Goal: Complete application form

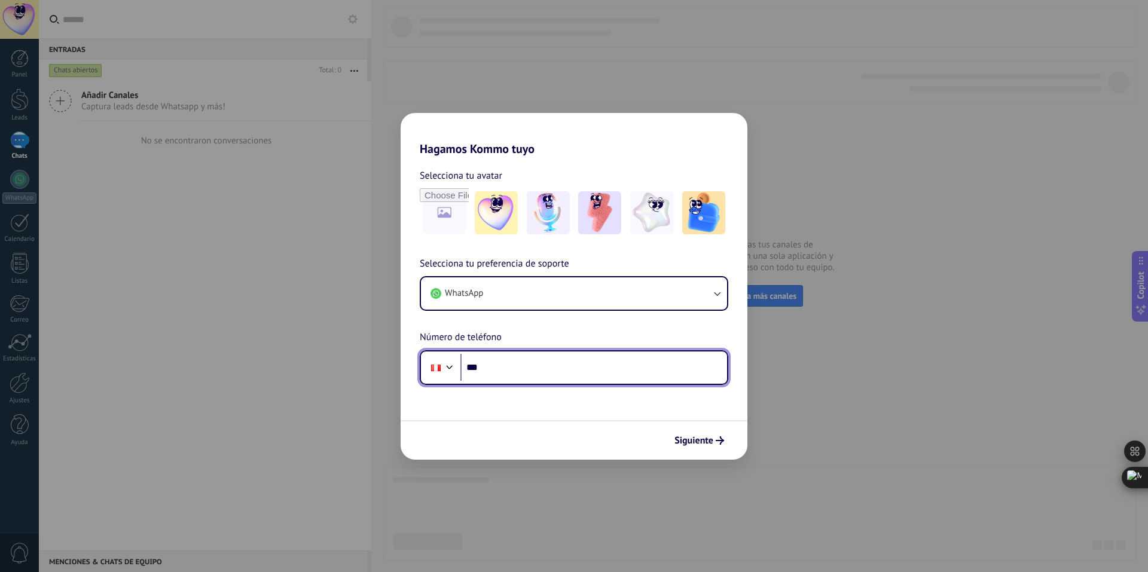
click at [569, 361] on input "***" at bounding box center [593, 368] width 267 height 28
click at [718, 447] on button "Siguiente" at bounding box center [699, 441] width 60 height 20
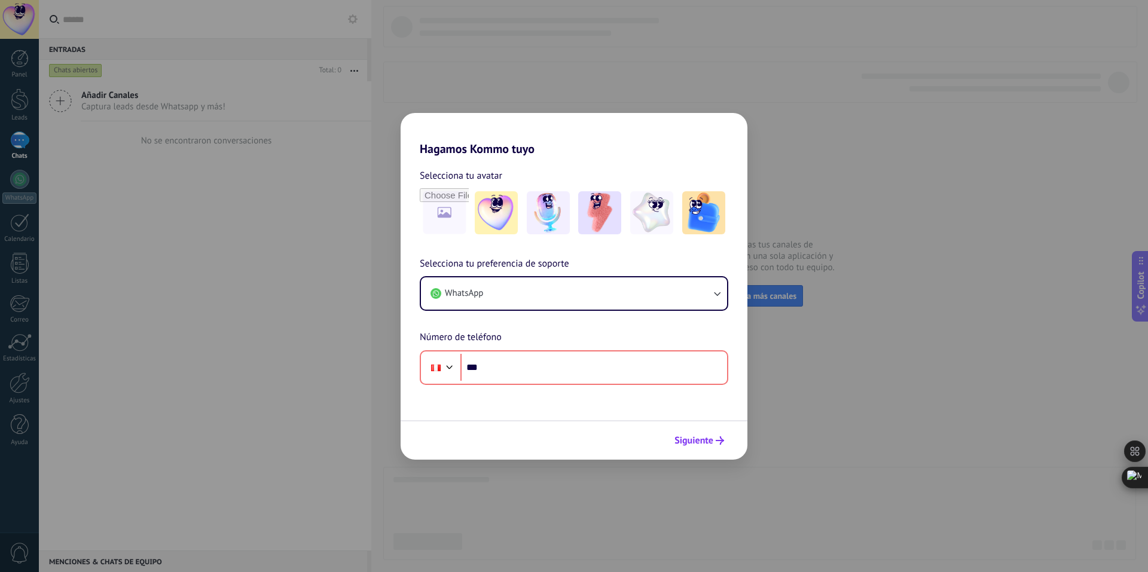
click at [715, 445] on button "Siguiente" at bounding box center [699, 441] width 60 height 20
click at [791, 376] on div "Hagamos Kommo tuyo Selecciona tu avatar Selecciona tu preferencia de soporte Wh…" at bounding box center [574, 286] width 1148 height 572
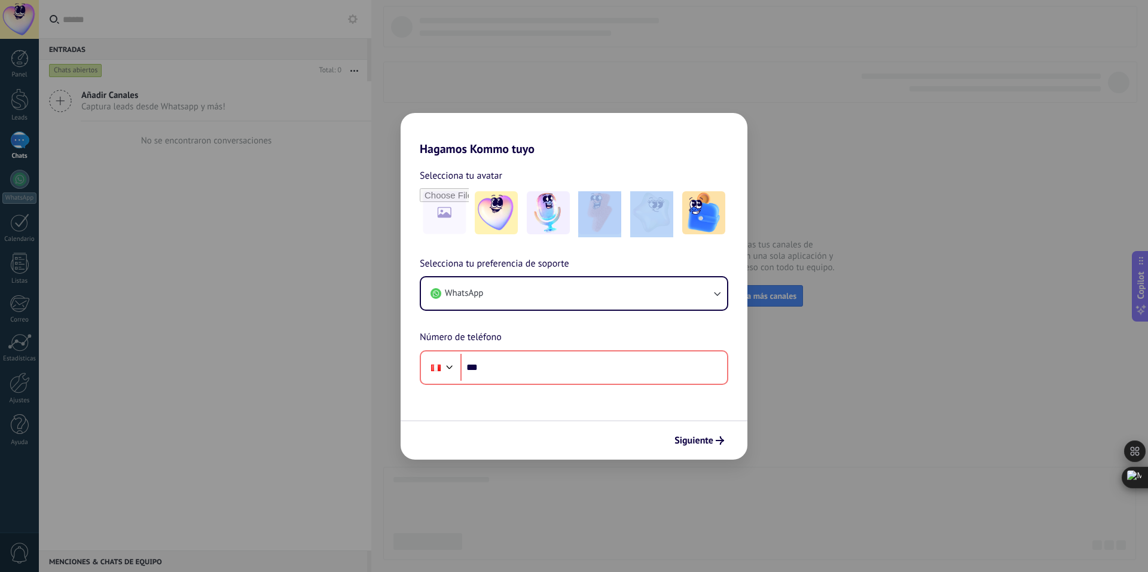
click at [791, 376] on div "Hagamos Kommo tuyo Selecciona tu avatar Selecciona tu preferencia de soporte Wh…" at bounding box center [574, 286] width 1148 height 572
click at [649, 285] on button "WhatsApp" at bounding box center [574, 293] width 306 height 32
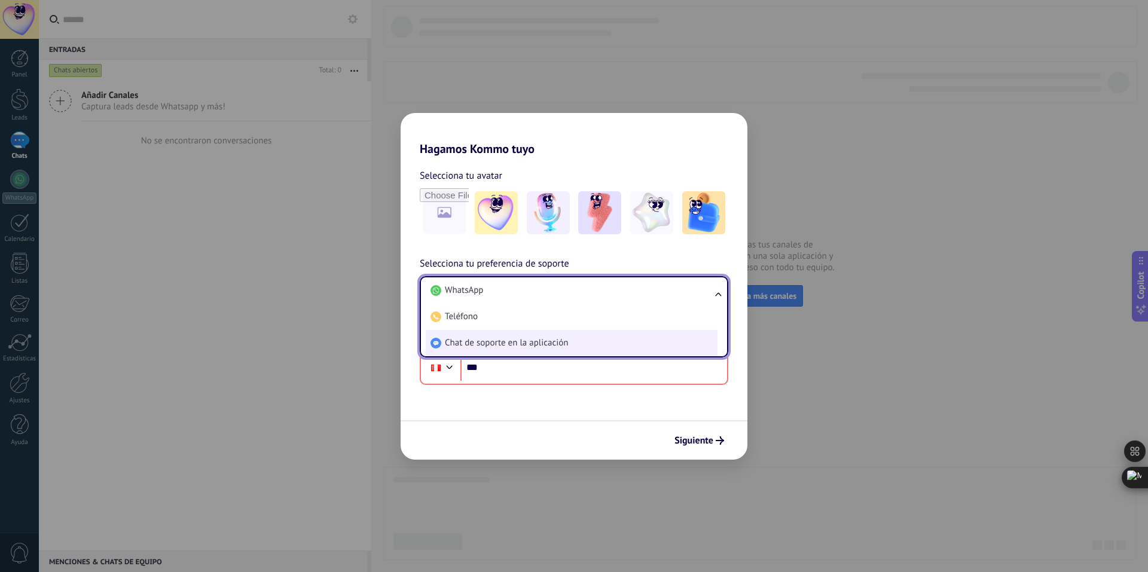
click at [630, 343] on li "Chat de soporte en la aplicación" at bounding box center [572, 343] width 292 height 26
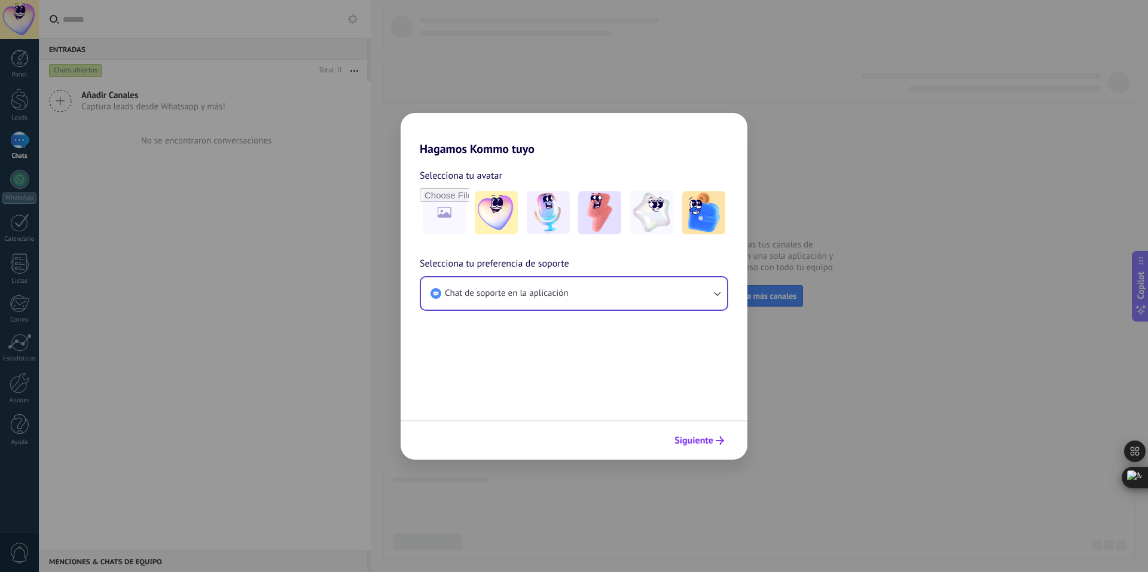
click at [708, 443] on span "Siguiente" at bounding box center [694, 441] width 39 height 8
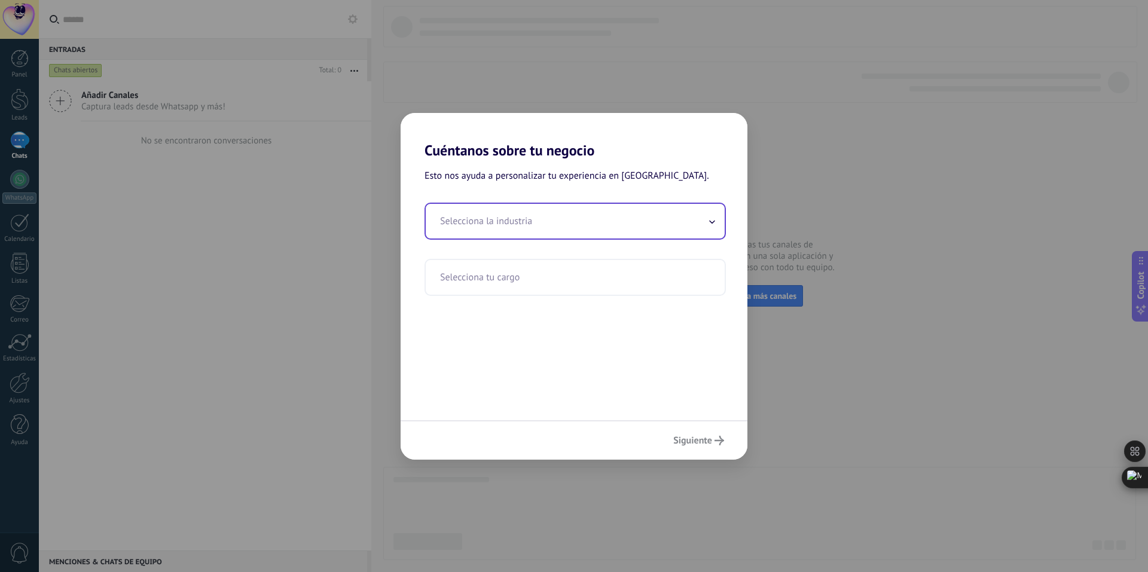
click at [593, 210] on input "text" at bounding box center [575, 221] width 299 height 35
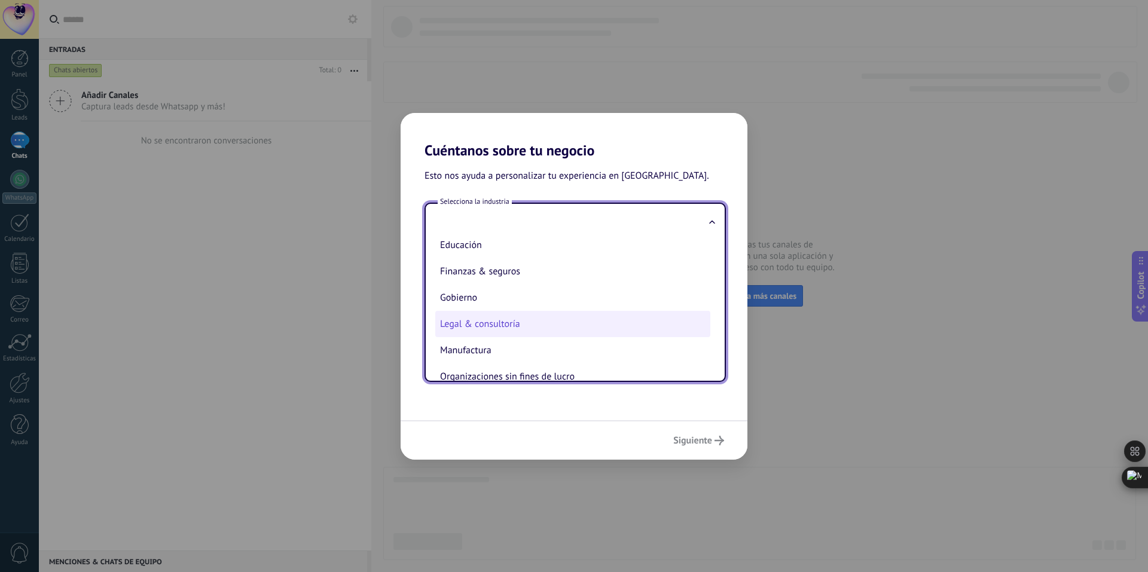
scroll to position [60, 0]
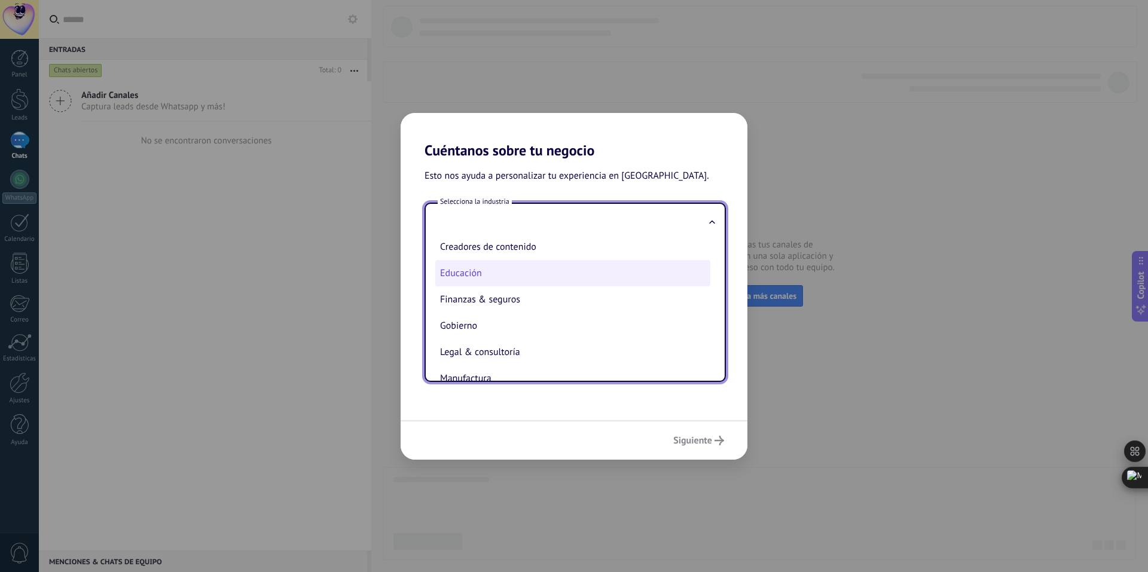
click at [539, 273] on li "Educación" at bounding box center [572, 273] width 275 height 26
type input "*********"
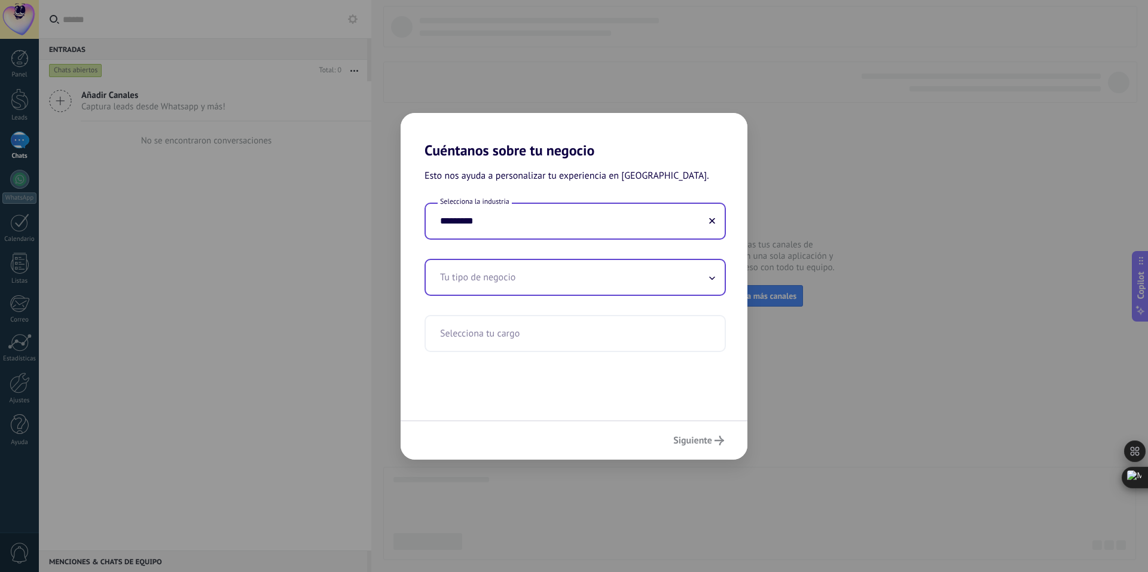
click at [538, 280] on input "text" at bounding box center [575, 277] width 299 height 35
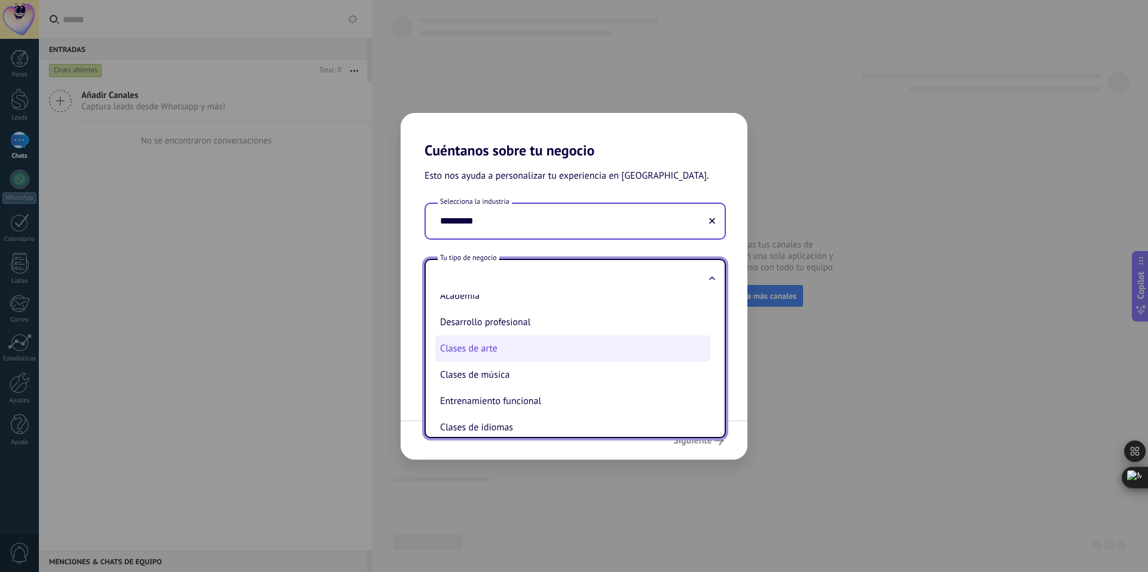
scroll to position [28, 0]
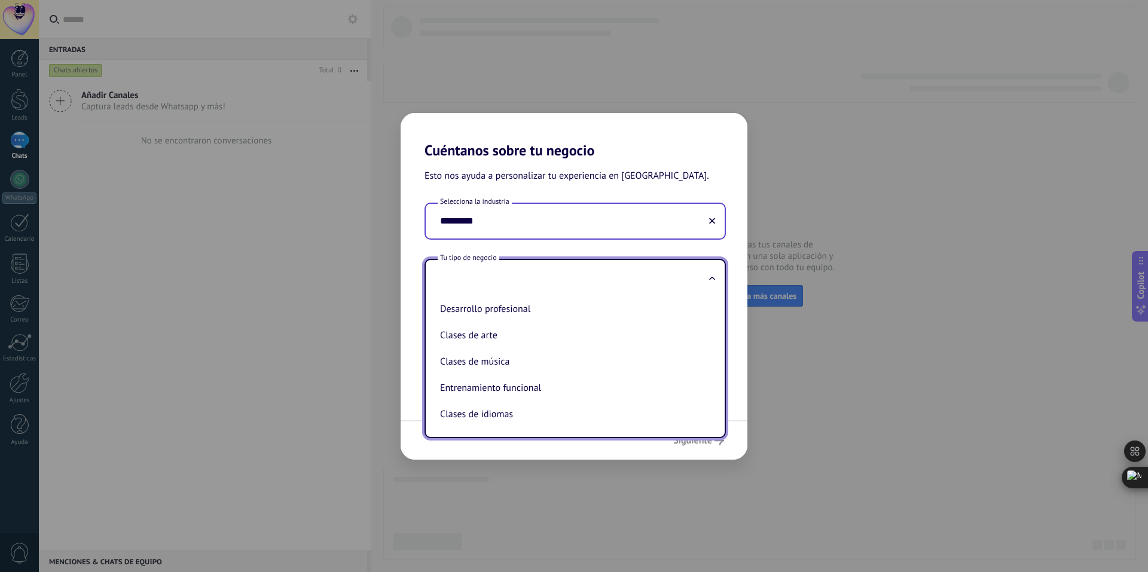
click at [569, 283] on input "text" at bounding box center [575, 277] width 299 height 35
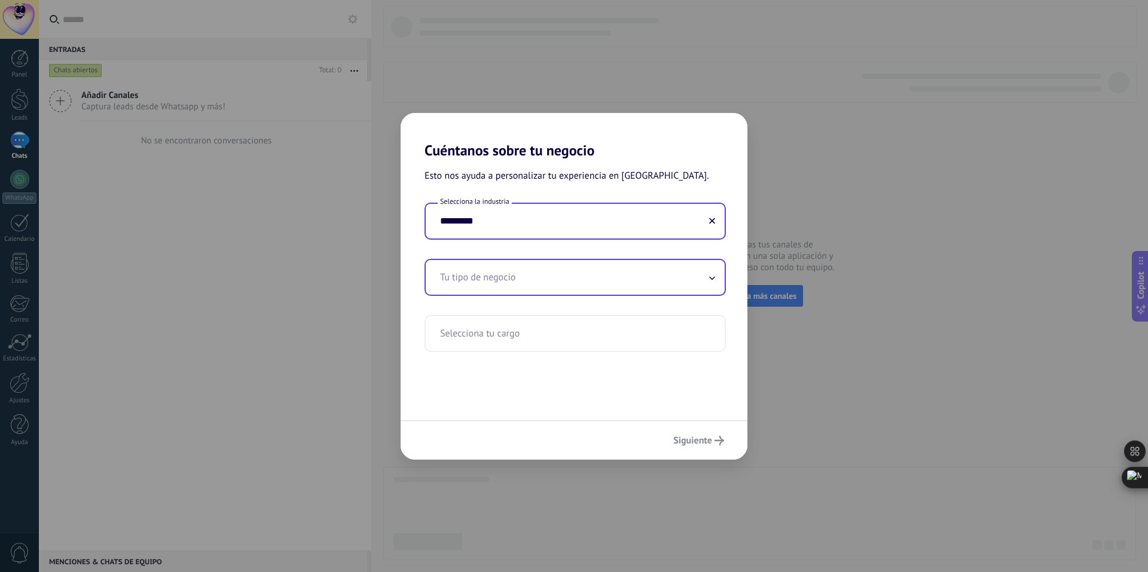
click at [569, 283] on input "text" at bounding box center [575, 277] width 299 height 35
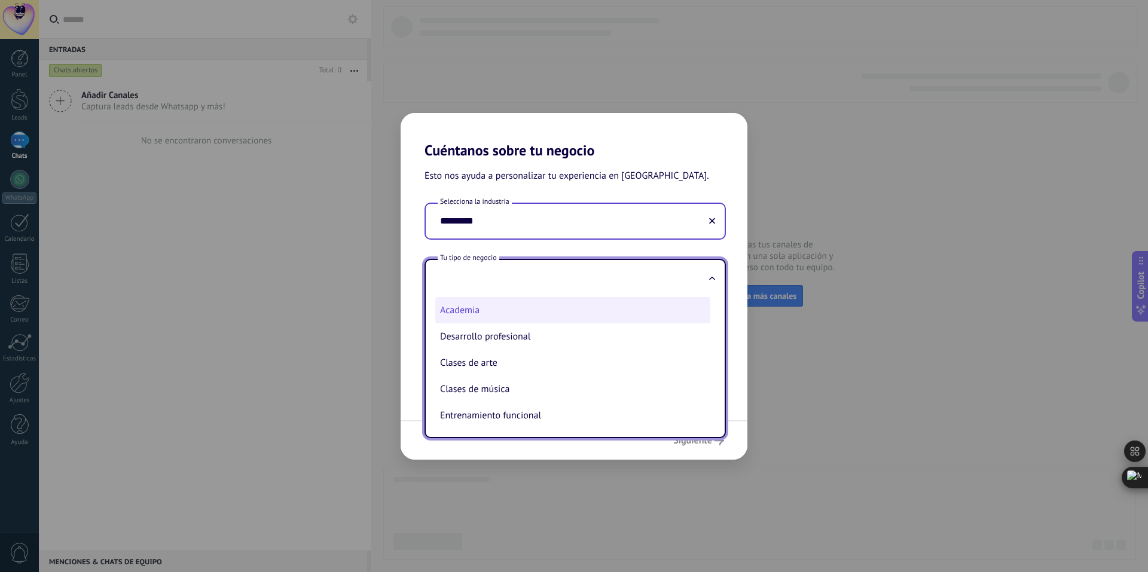
click at [541, 312] on li "Academia" at bounding box center [572, 310] width 275 height 26
type input "********"
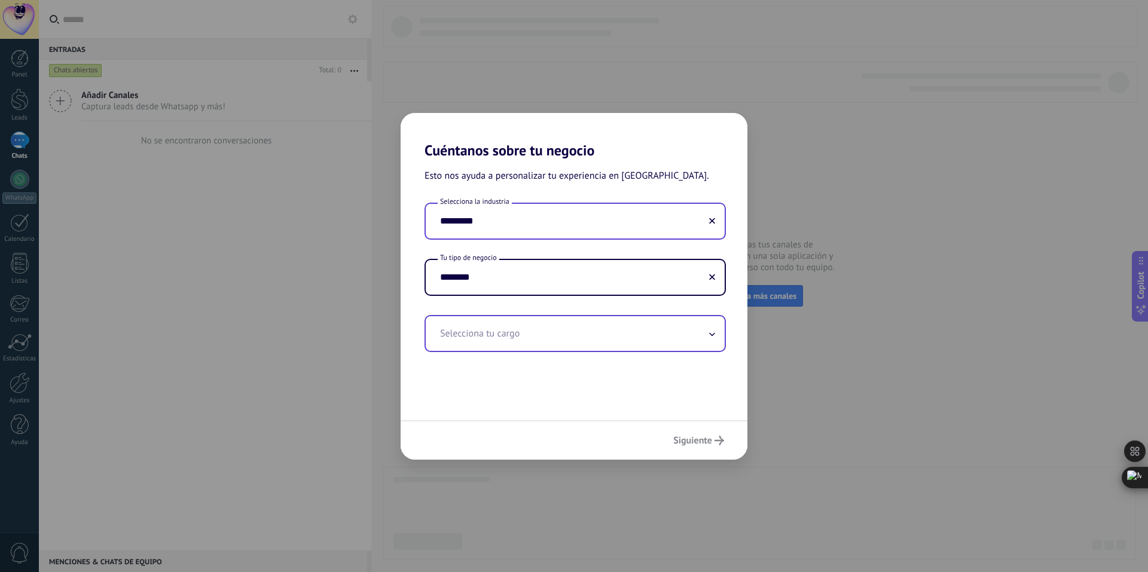
click at [538, 322] on input "text" at bounding box center [575, 333] width 299 height 35
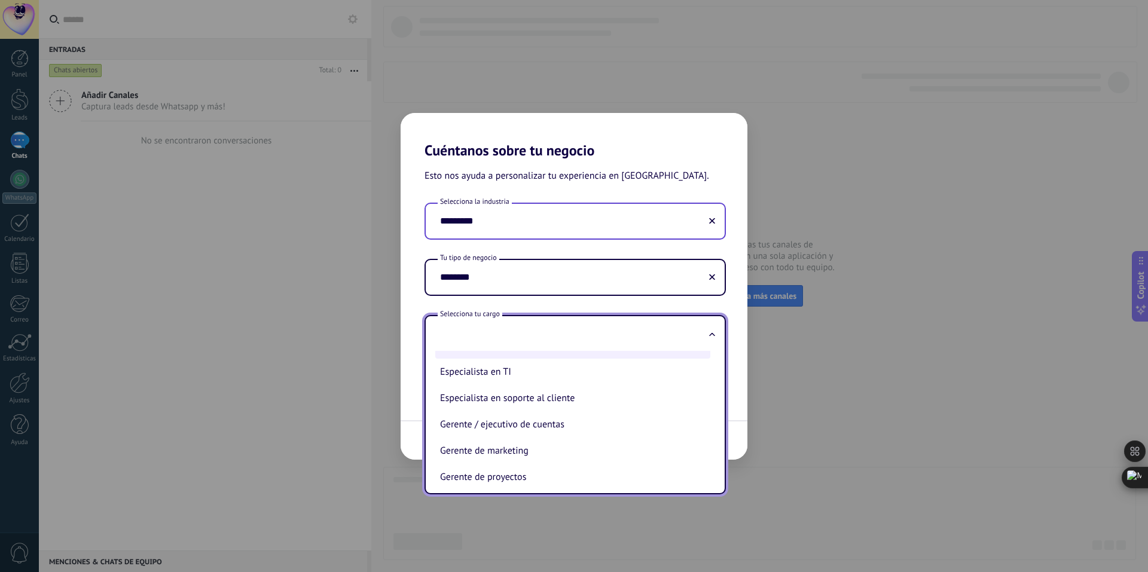
scroll to position [120, 0]
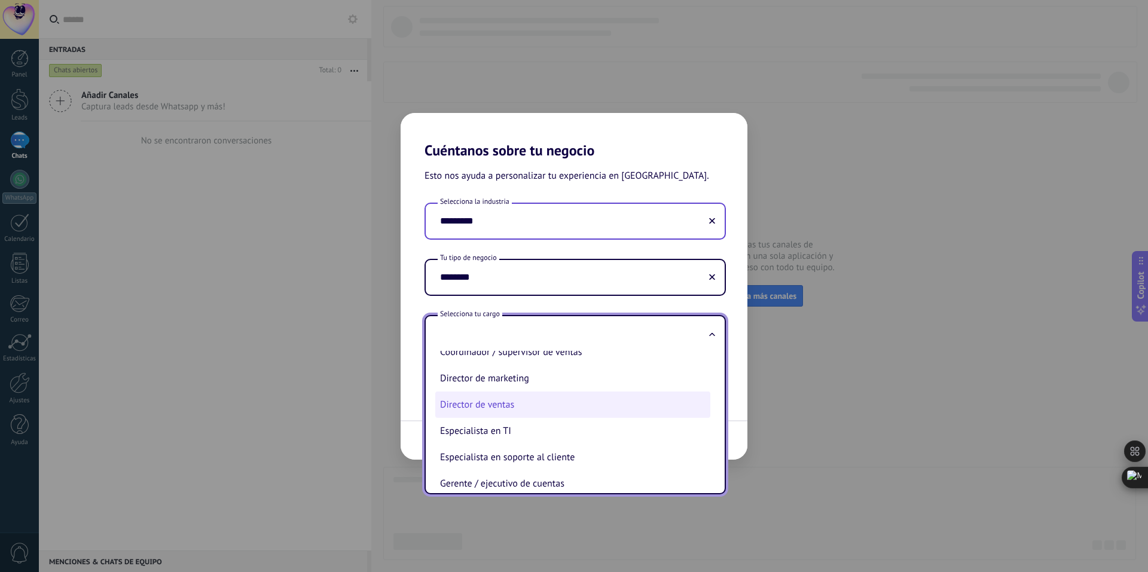
click at [587, 402] on li "Director de ventas" at bounding box center [572, 405] width 275 height 26
type input "**********"
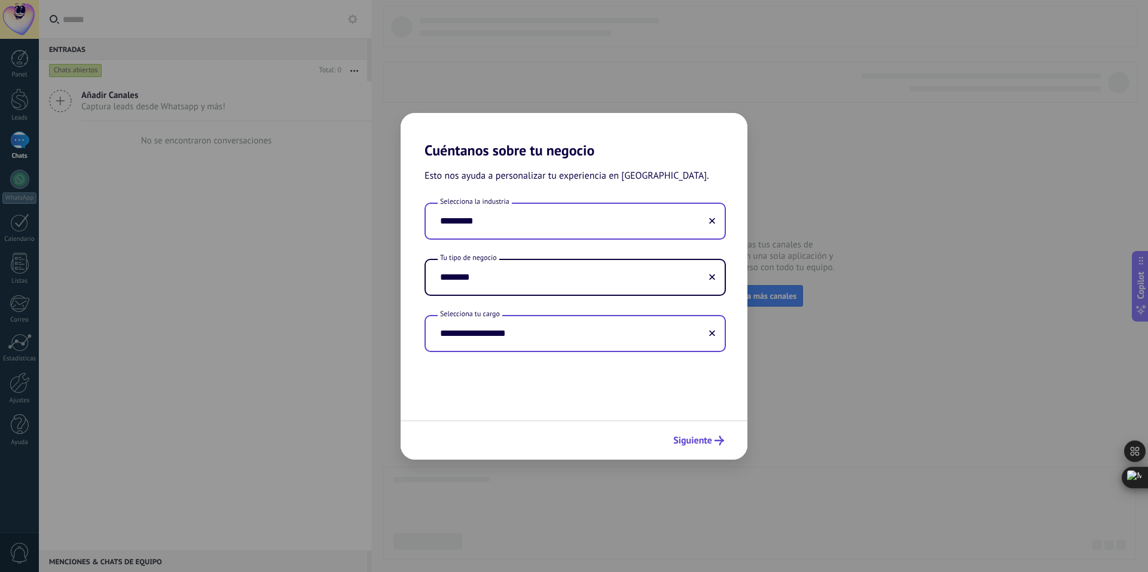
click at [698, 430] on div "Siguiente" at bounding box center [574, 439] width 347 height 39
click at [694, 445] on span "Siguiente" at bounding box center [692, 441] width 39 height 8
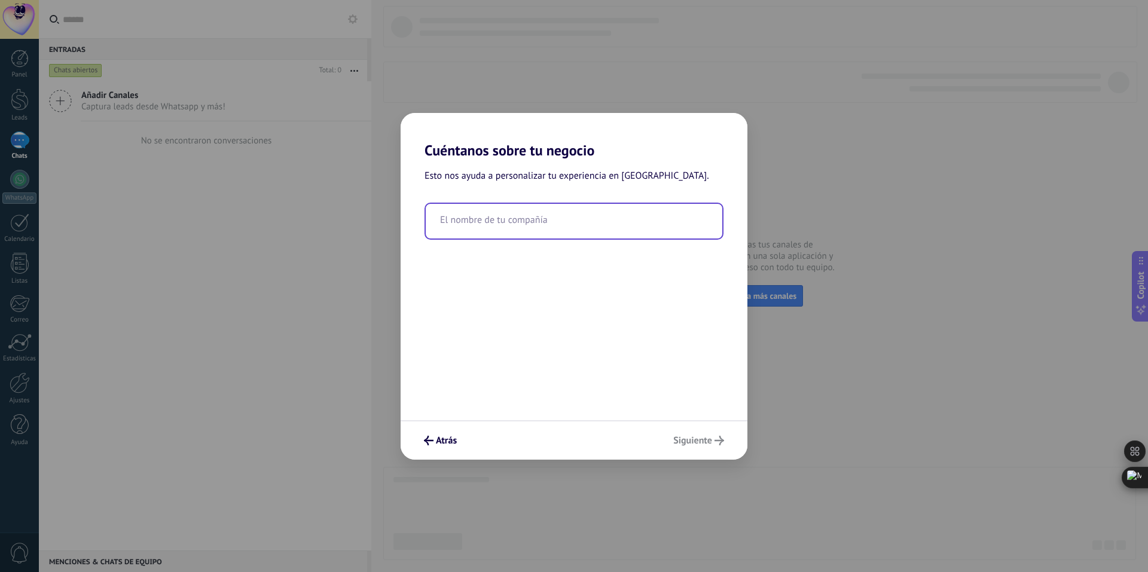
click at [565, 216] on input "text" at bounding box center [574, 221] width 297 height 35
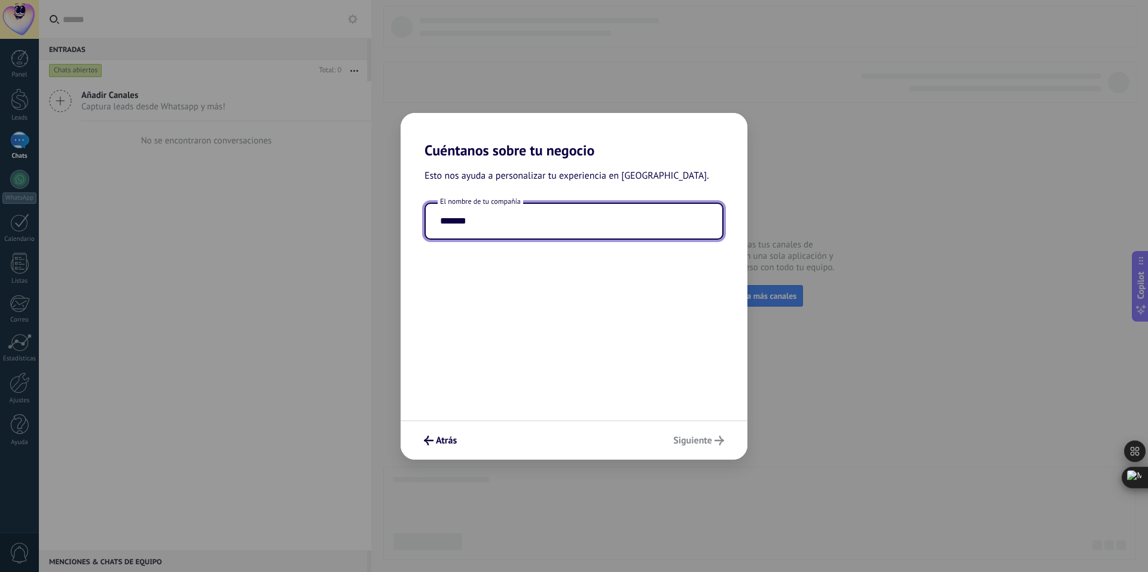
type input "*******"
click at [710, 446] on div "Atrás Siguiente" at bounding box center [574, 439] width 347 height 39
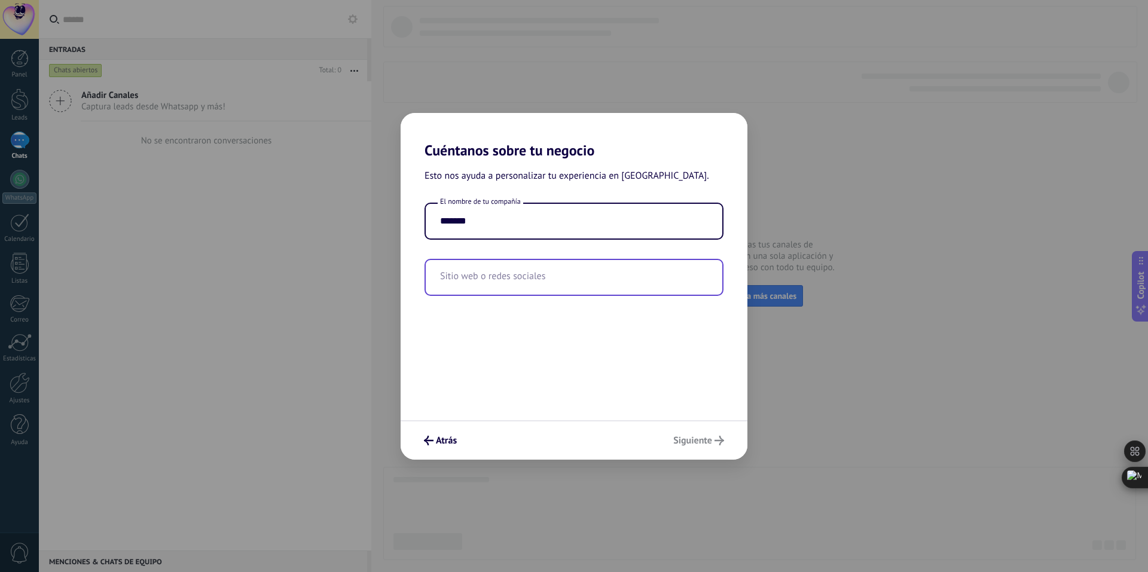
click at [540, 281] on input "text" at bounding box center [574, 277] width 297 height 35
